Goal: Transaction & Acquisition: Purchase product/service

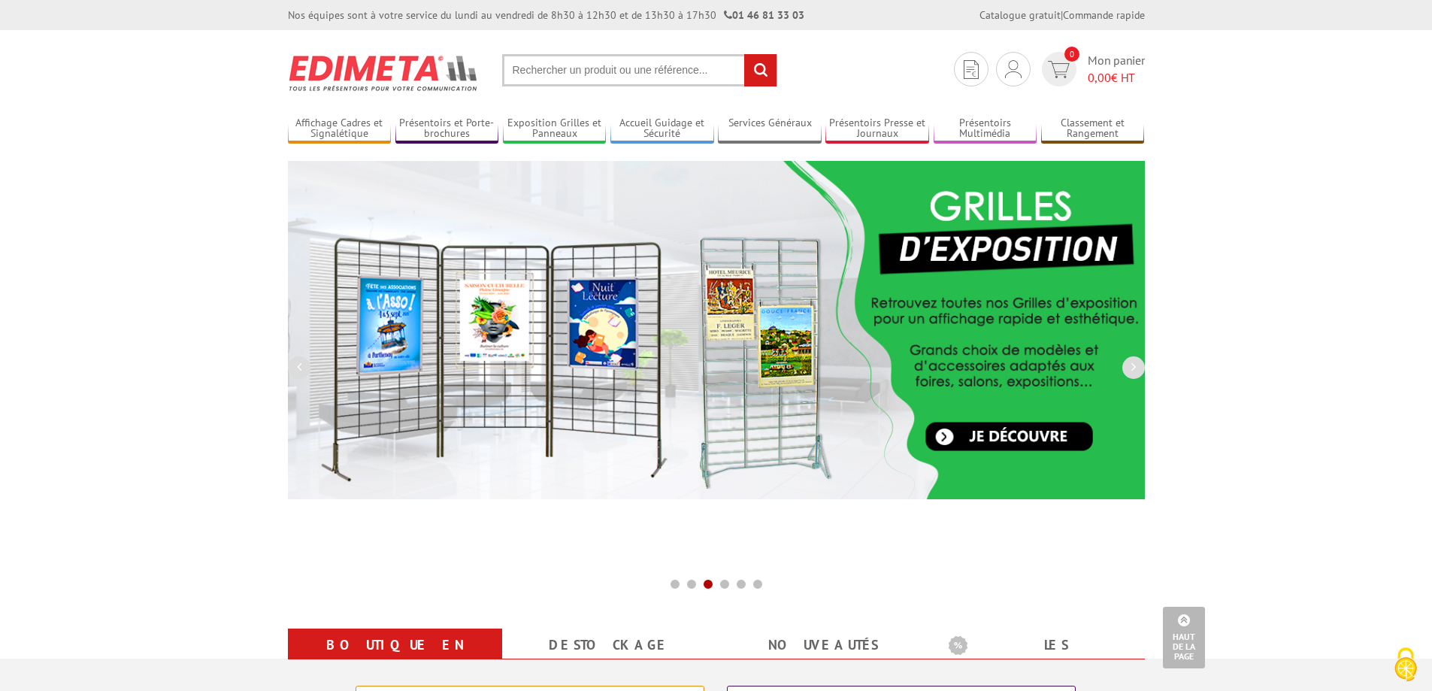
scroll to position [601, 0]
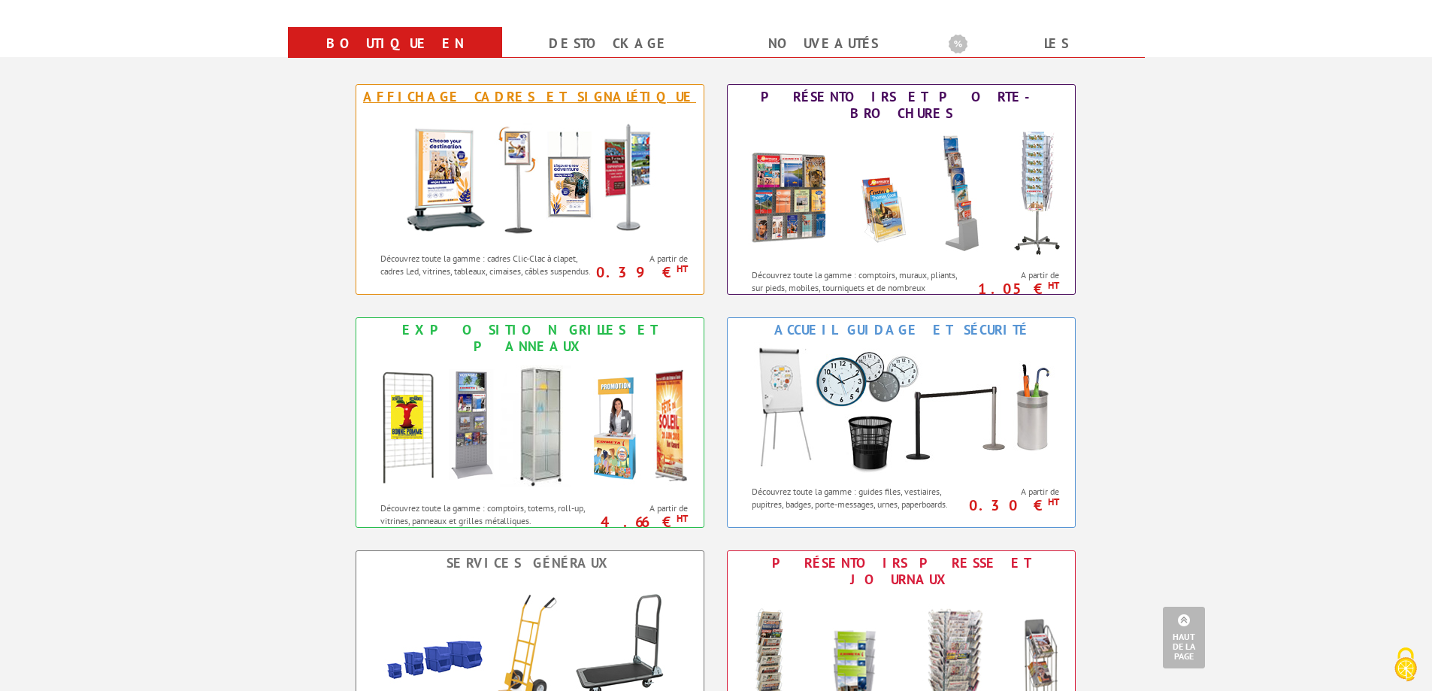
click at [620, 247] on div "A partir de 0.39 € HT" at bounding box center [651, 264] width 104 height 39
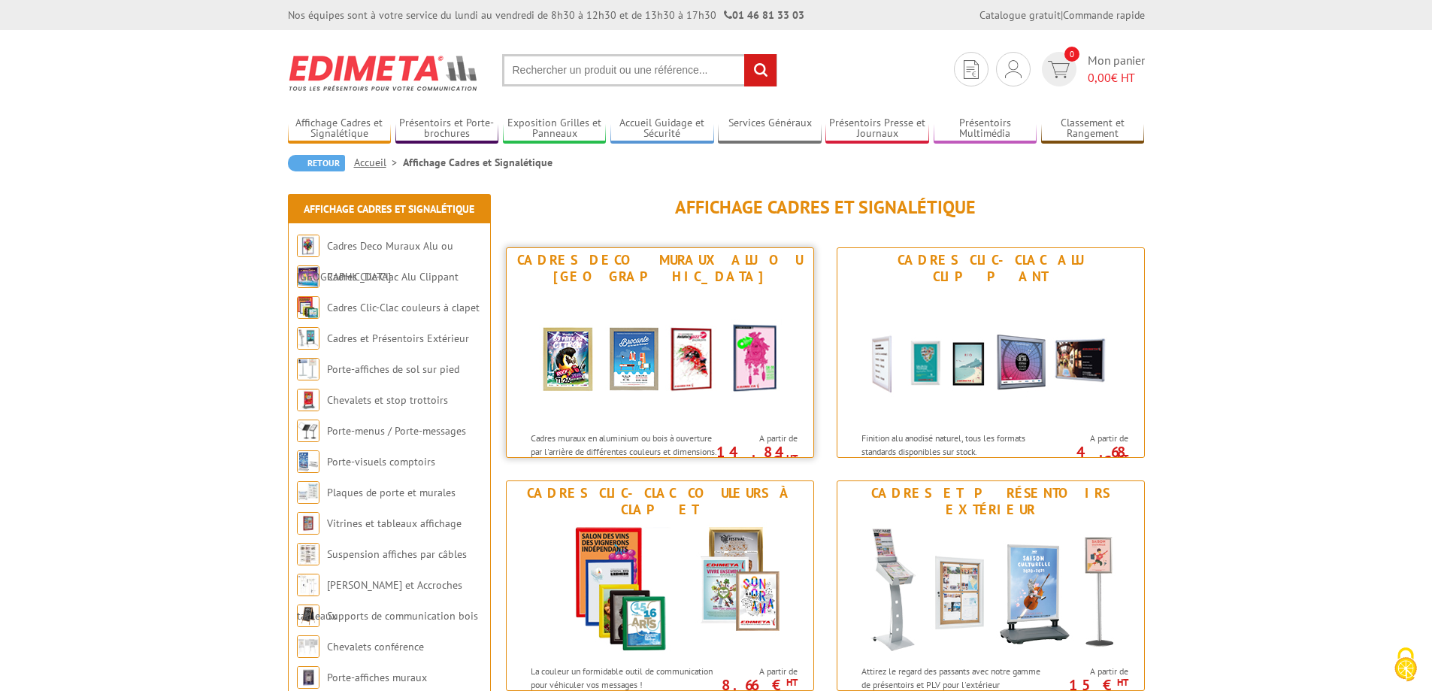
click at [653, 289] on img at bounding box center [660, 356] width 278 height 135
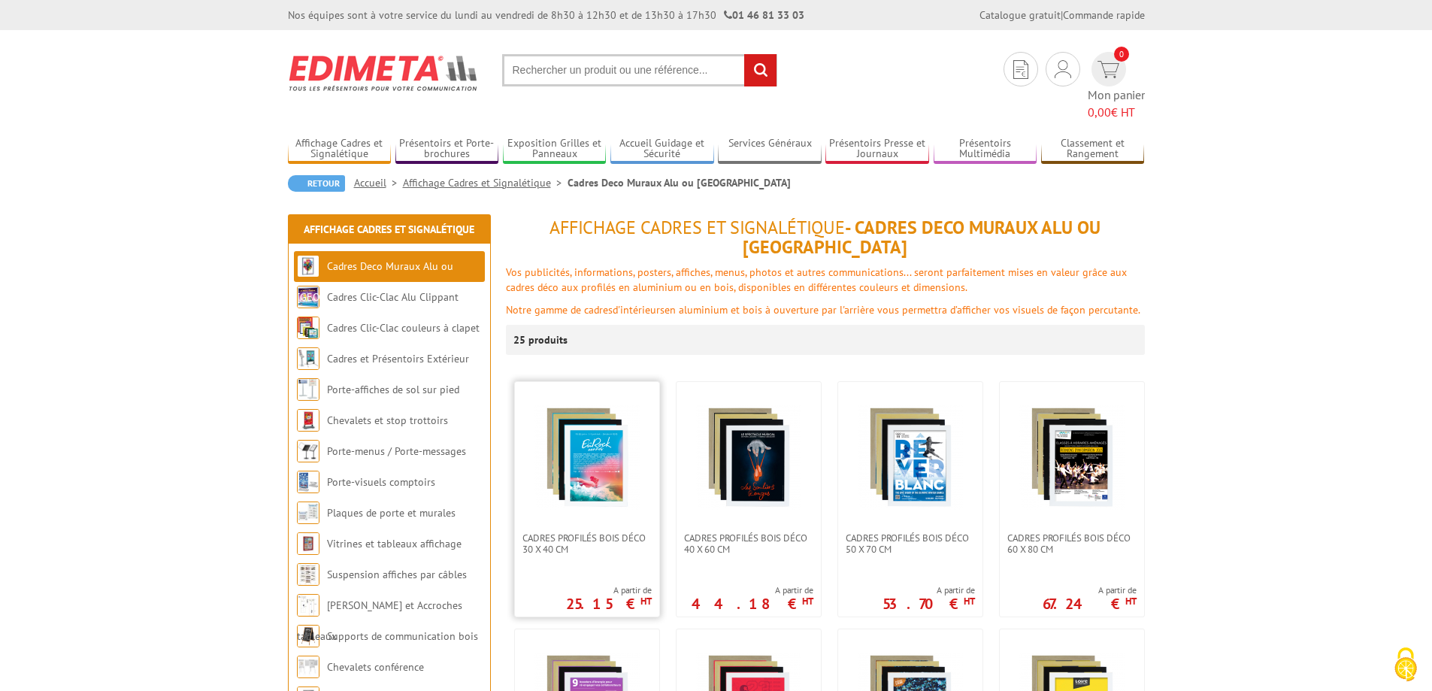
click at [570, 474] on link at bounding box center [587, 457] width 144 height 150
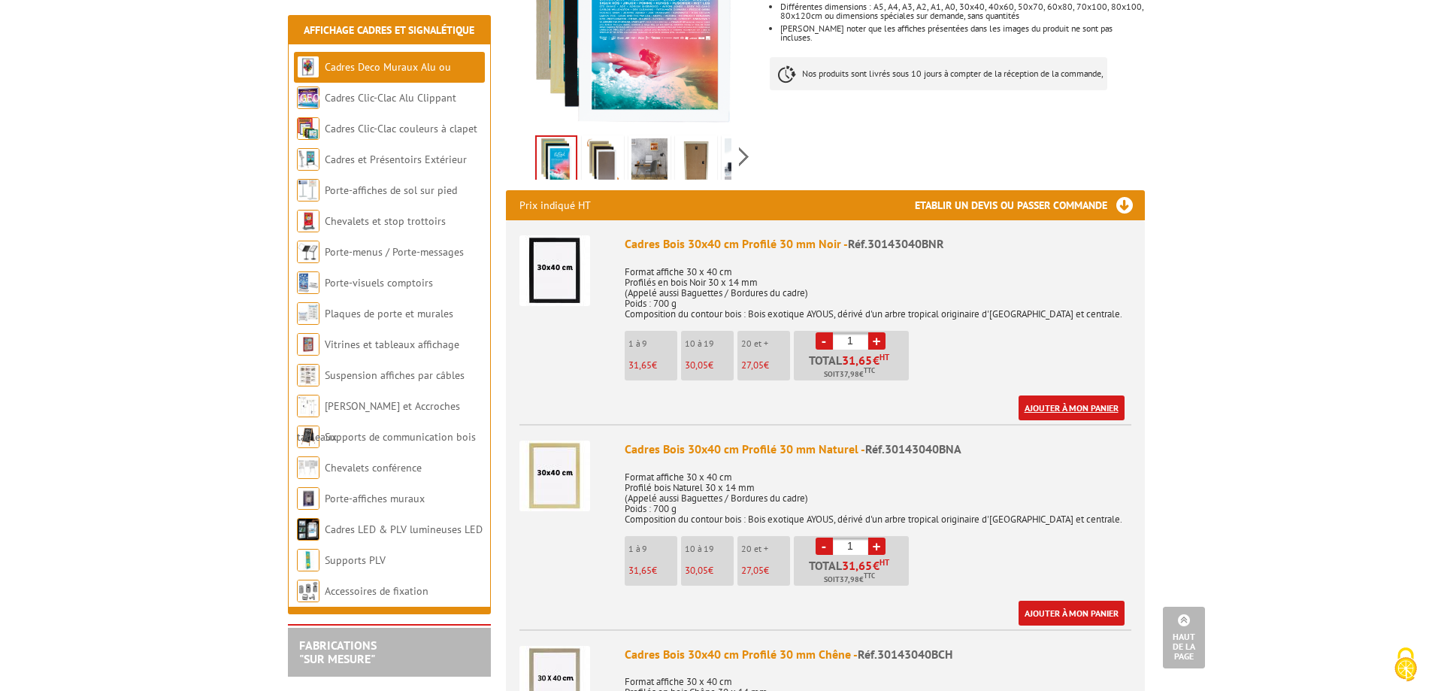
click at [1043, 406] on link "Ajouter à mon panier" at bounding box center [1071, 407] width 106 height 25
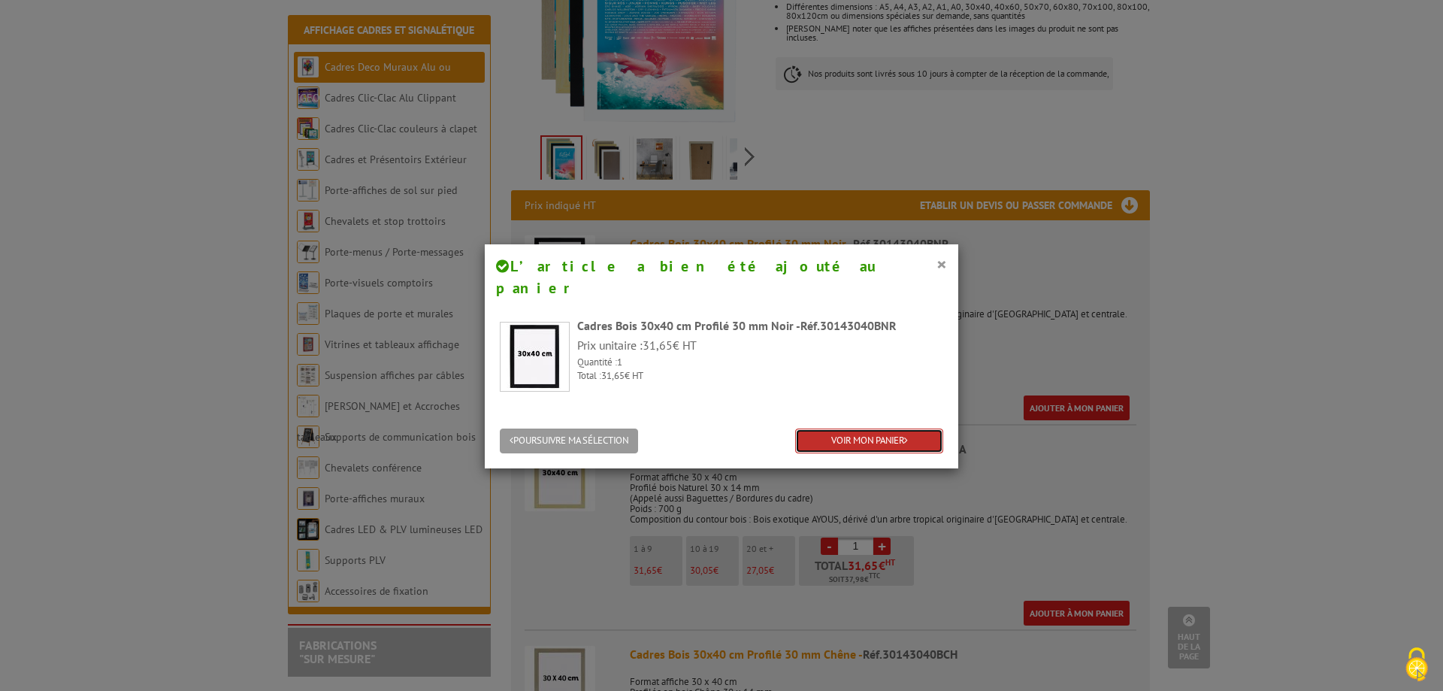
click at [830, 428] on link "VOIR MON PANIER" at bounding box center [869, 440] width 148 height 25
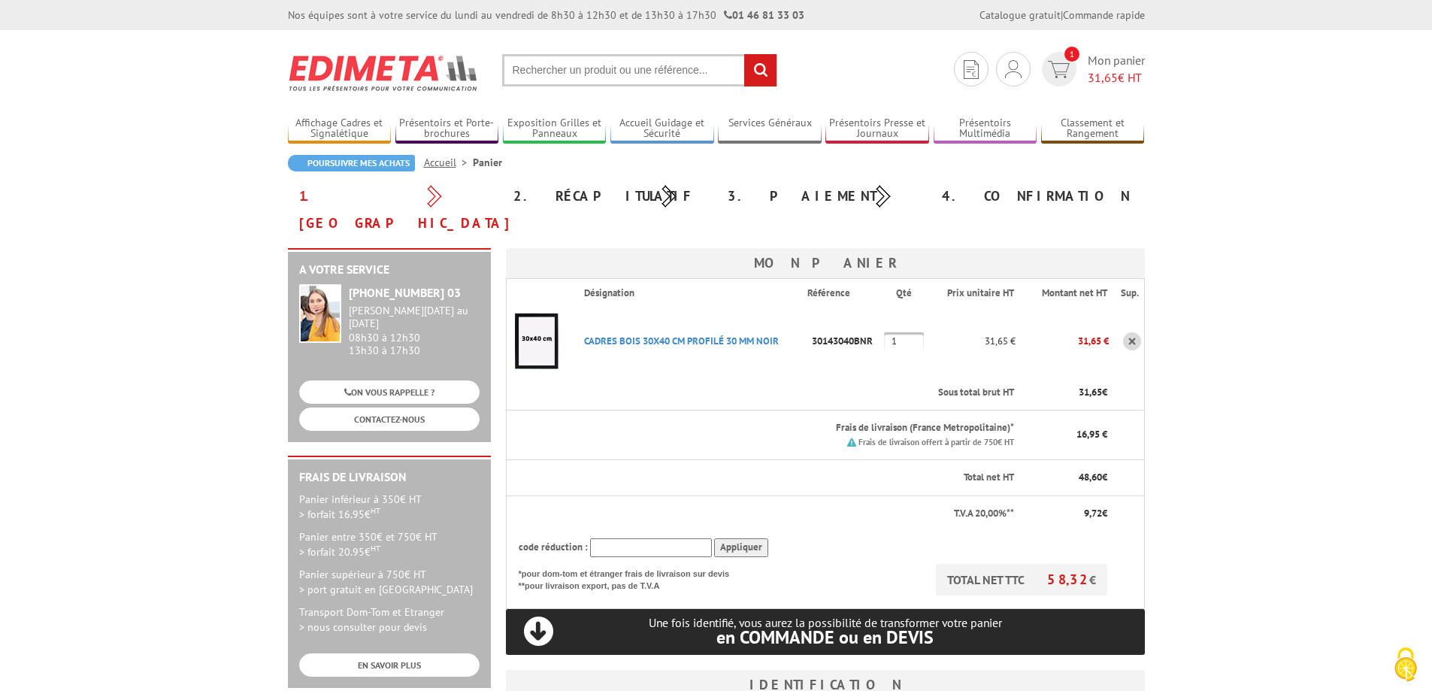
type input "christophe.lacombe@edimeta.fr"
click at [1128, 332] on link at bounding box center [1132, 341] width 18 height 18
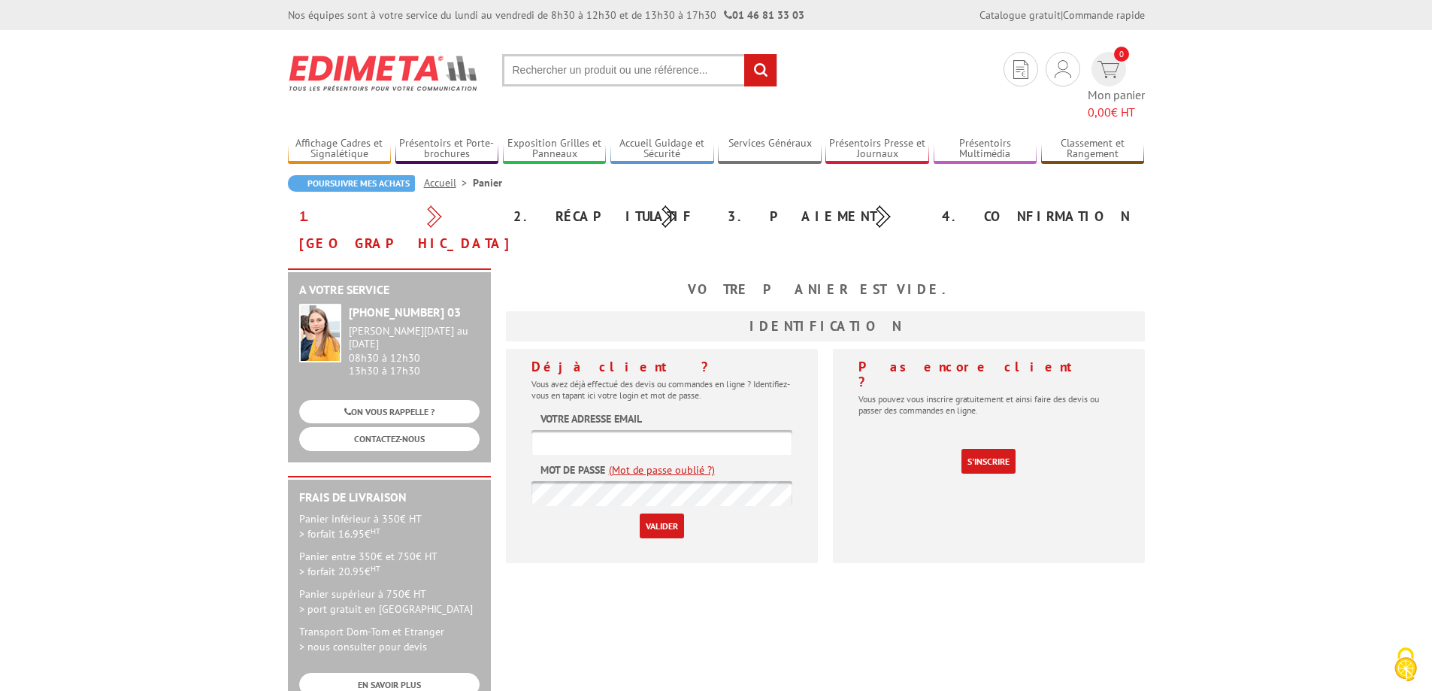
type input "christophe.lacombe@edimeta.fr"
click at [352, 77] on img at bounding box center [384, 73] width 192 height 56
